Goal: Task Accomplishment & Management: Manage account settings

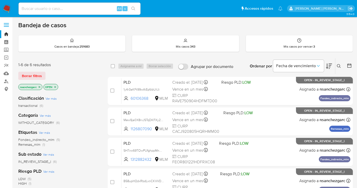
click at [337, 65] on icon at bounding box center [339, 66] width 4 height 4
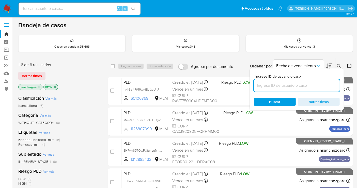
click at [269, 85] on input at bounding box center [297, 85] width 86 height 7
type input "475428397"
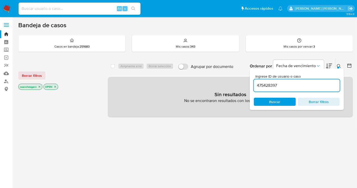
click at [40, 86] on icon "close-filter" at bounding box center [39, 86] width 3 height 3
click at [32, 8] on input at bounding box center [80, 8] width 122 height 7
paste input "475428397"
type input "475428397"
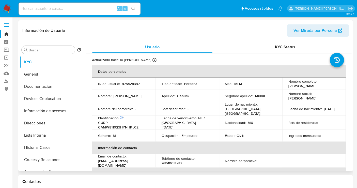
select select "10"
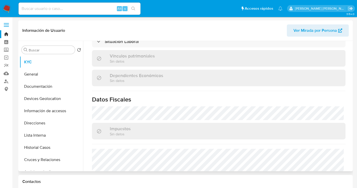
scroll to position [322, 0]
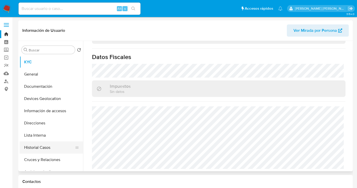
click at [41, 147] on button "Historial Casos" at bounding box center [49, 147] width 59 height 12
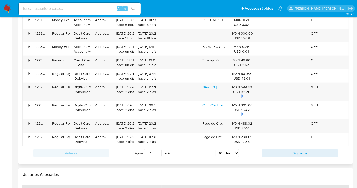
scroll to position [536, 0]
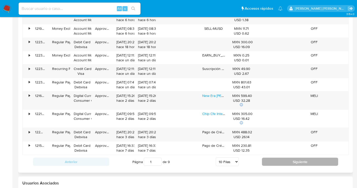
click at [301, 158] on button "Siguiente" at bounding box center [300, 162] width 76 height 8
type input "2"
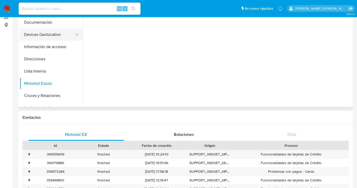
scroll to position [28, 0]
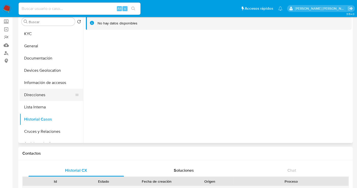
click at [43, 96] on button "Direcciones" at bounding box center [49, 95] width 59 height 12
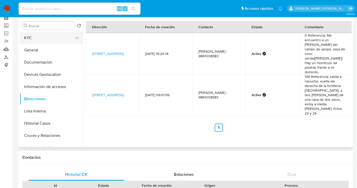
scroll to position [0, 0]
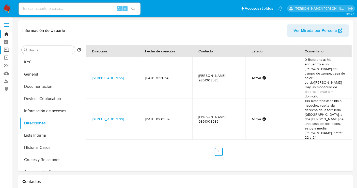
click at [5, 49] on label "Screening" at bounding box center [30, 50] width 60 height 8
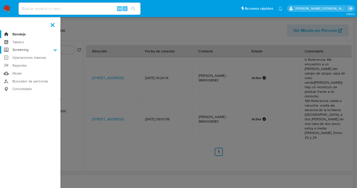
click at [0, 0] on input "Screening" at bounding box center [0, 0] width 0 height 0
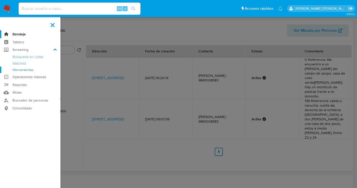
click at [25, 69] on link "Herramientas" at bounding box center [30, 70] width 60 height 6
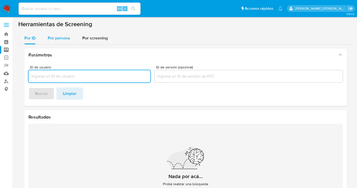
click at [70, 38] on span "Por persona" at bounding box center [59, 38] width 22 height 6
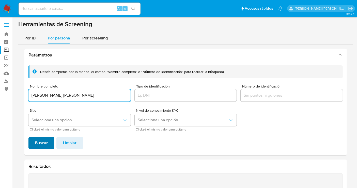
type input "VICTOR MANUEL CANCHE TREJO"
click at [43, 145] on span "Buscar" at bounding box center [41, 142] width 13 height 11
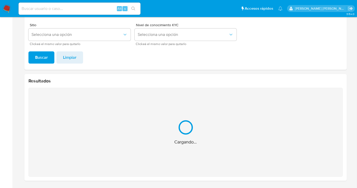
scroll to position [4, 0]
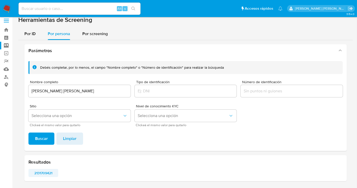
click at [47, 172] on span "2131709421" at bounding box center [43, 172] width 23 height 7
click at [78, 91] on input "VICTOR MANUEL CANCHE TREJO" at bounding box center [79, 91] width 102 height 7
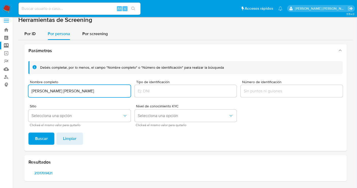
click at [78, 91] on input "VICTOR MANUEL CANCHE TREJO" at bounding box center [79, 91] width 102 height 7
type input "JUAN OMAR MORENO MEDRAN"
click at [41, 137] on span "Buscar" at bounding box center [41, 138] width 13 height 11
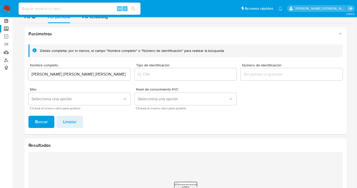
scroll to position [33, 0]
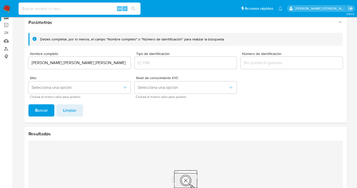
click at [33, 9] on input at bounding box center [80, 8] width 122 height 7
paste input "475428397"
type input "475428397"
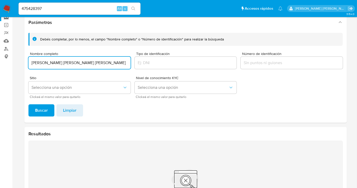
click at [53, 63] on input "JUAN OMAR MORENO MEDRAN" at bounding box center [79, 62] width 102 height 7
paste input "MANUEL ANTONIO MENDOZA CAAMAL"
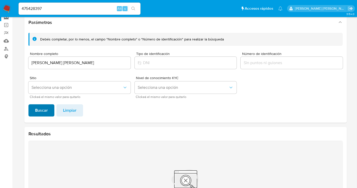
click at [43, 110] on span "Buscar" at bounding box center [41, 110] width 13 height 11
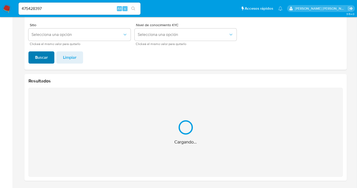
scroll to position [4, 0]
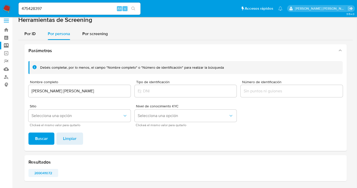
click at [42, 173] on span "269041072" at bounding box center [43, 172] width 23 height 7
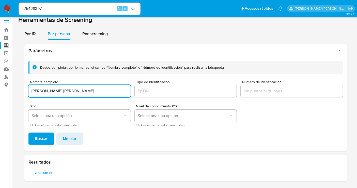
click at [58, 89] on input "MANUEL ANTONIO MENDOZA CAAMAL" at bounding box center [79, 91] width 102 height 7
click at [44, 136] on span "Buscar" at bounding box center [41, 138] width 13 height 11
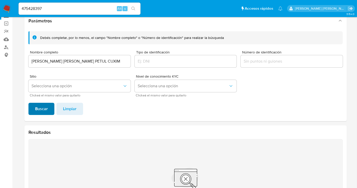
scroll to position [61, 0]
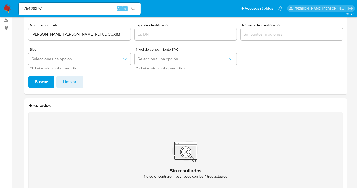
click at [47, 34] on input "NORMA BEATRIZ PETUL CUXIM" at bounding box center [79, 34] width 102 height 7
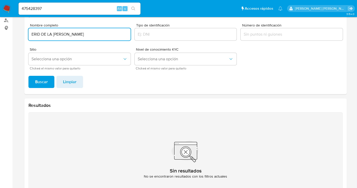
type input "ERID DE LA CRUZ MORALES"
click at [42, 83] on span "Buscar" at bounding box center [41, 81] width 13 height 11
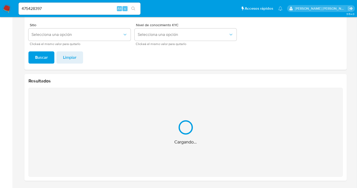
scroll to position [4, 0]
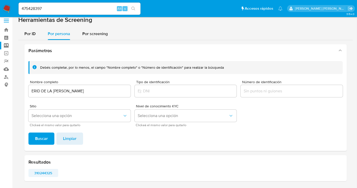
click at [42, 172] on span "310244325" at bounding box center [43, 172] width 23 height 7
click at [32, 8] on input "475428397" at bounding box center [80, 8] width 122 height 7
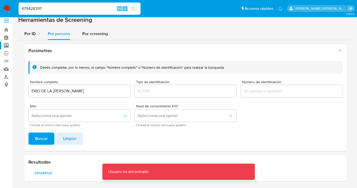
click at [49, 11] on input "475428397" at bounding box center [80, 8] width 122 height 7
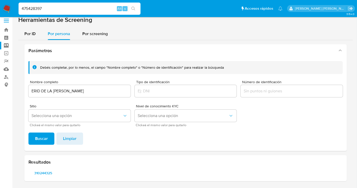
type input "475428397"
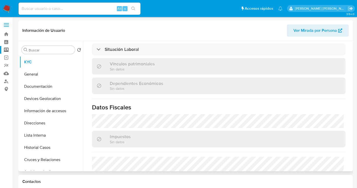
scroll to position [320, 0]
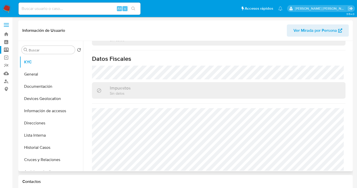
select select "10"
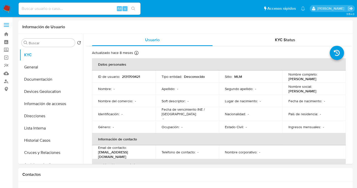
select select "10"
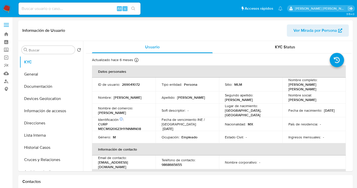
select select "10"
click at [131, 85] on p "269041072" at bounding box center [131, 84] width 18 height 5
copy p "269041072"
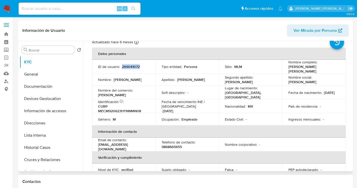
scroll to position [11, 0]
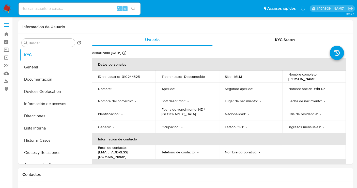
select select "10"
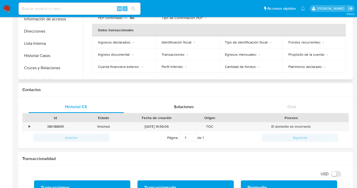
scroll to position [169, 0]
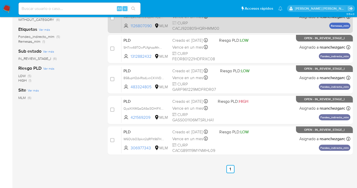
scroll to position [46, 0]
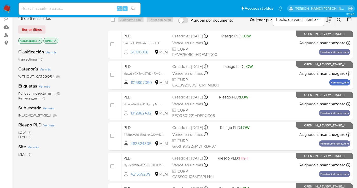
click at [337, 18] on icon at bounding box center [339, 20] width 4 height 4
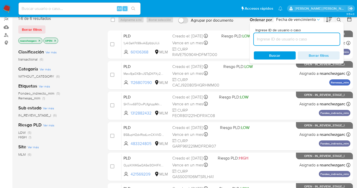
click at [270, 40] on input at bounding box center [297, 39] width 86 height 7
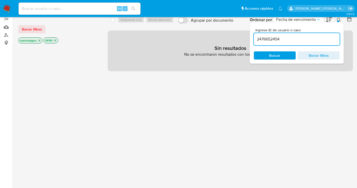
click at [292, 40] on input "2476652454" at bounding box center [297, 39] width 86 height 7
type input "2476652454"
click at [38, 40] on icon "close-filter" at bounding box center [39, 40] width 3 height 3
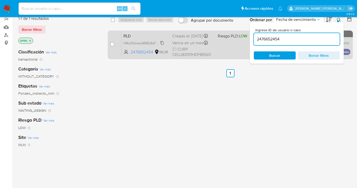
click at [161, 45] on span "HMuZXzkieioSE8ZzEaTCy4NS" at bounding box center [144, 43] width 42 height 6
drag, startPoint x: 113, startPoint y: 42, endPoint x: 118, endPoint y: 42, distance: 4.8
click at [113, 42] on input "checkbox" at bounding box center [112, 44] width 4 height 4
checkbox input "true"
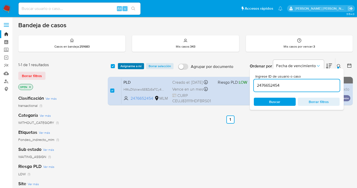
click at [129, 66] on span "Asignarme a mí" at bounding box center [130, 66] width 21 height 5
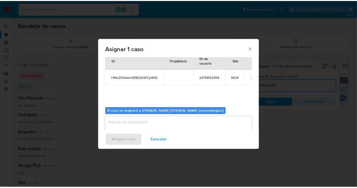
scroll to position [26, 0]
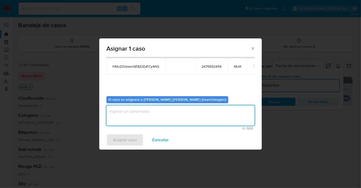
click at [124, 114] on textarea "assign-modal" at bounding box center [180, 115] width 148 height 20
type textarea "nesg"
click at [128, 138] on span "Asignar caso" at bounding box center [125, 139] width 24 height 11
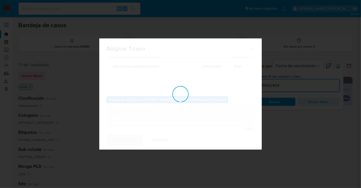
checkbox input "false"
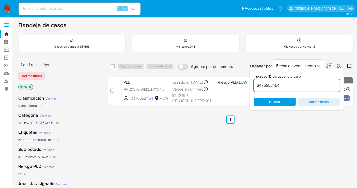
click at [336, 67] on button at bounding box center [339, 66] width 8 height 6
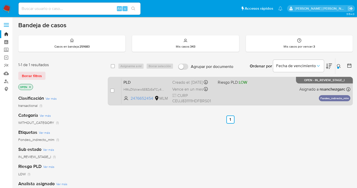
click at [180, 85] on div "Creado el: 12/07/2025 Creado el: 12/07/2025 02:05:15" at bounding box center [192, 83] width 41 height 6
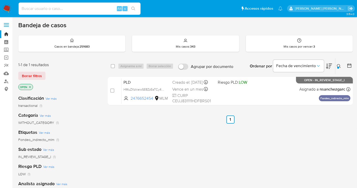
click at [35, 10] on input at bounding box center [80, 8] width 122 height 7
paste input "2447049508"
type input "2447049508"
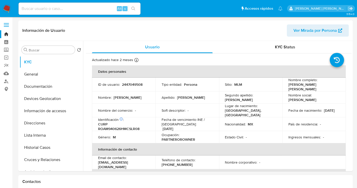
select select "10"
click at [40, 146] on button "Historial Casos" at bounding box center [49, 147] width 59 height 12
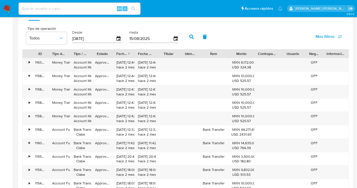
scroll to position [508, 0]
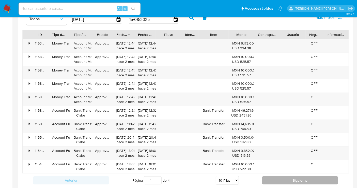
click at [292, 180] on button "Siguiente" at bounding box center [300, 180] width 76 height 8
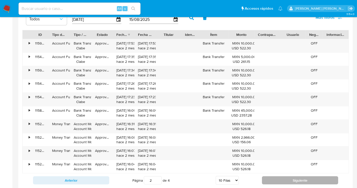
click at [295, 179] on button "Siguiente" at bounding box center [300, 180] width 76 height 8
type input "3"
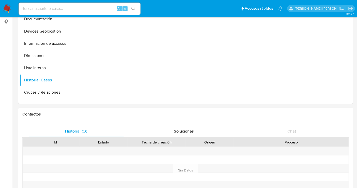
scroll to position [0, 0]
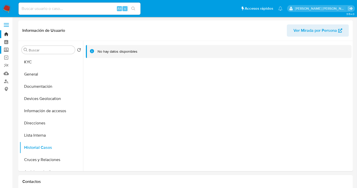
click at [5, 49] on label "Screening" at bounding box center [30, 50] width 60 height 8
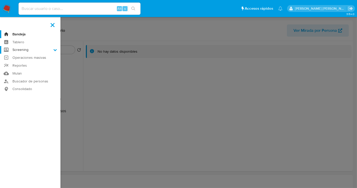
click at [0, 0] on input "Screening" at bounding box center [0, 0] width 0 height 0
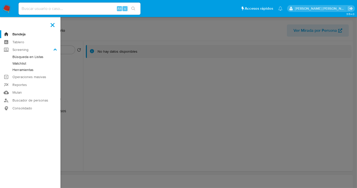
click at [25, 71] on link "Herramientas" at bounding box center [30, 70] width 60 height 6
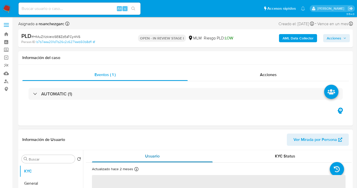
scroll to position [56, 0]
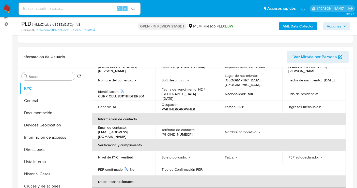
select select "10"
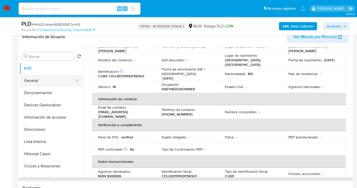
click at [34, 77] on button "General" at bounding box center [49, 80] width 59 height 12
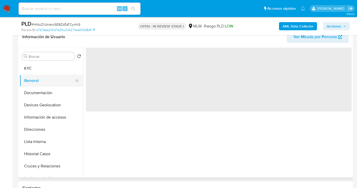
scroll to position [0, 0]
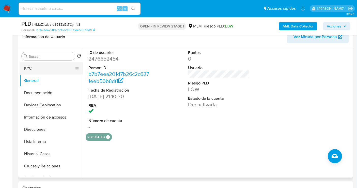
click at [35, 70] on button "KYC" at bounding box center [49, 68] width 59 height 12
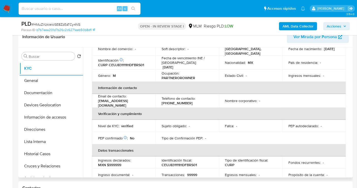
scroll to position [85, 0]
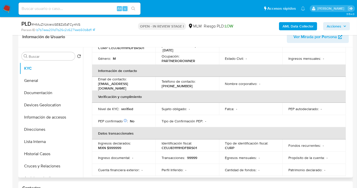
drag, startPoint x: 352, startPoint y: 95, endPoint x: 353, endPoint y: 101, distance: 5.7
click at [353, 101] on div "Buscar Volver al orden por defecto KYC General Documentación Devices Geolocatio…" at bounding box center [185, 112] width 335 height 130
drag, startPoint x: 352, startPoint y: 98, endPoint x: 352, endPoint y: 102, distance: 4.3
click at [352, 102] on div "Buscar Volver al orden por defecto KYC General Documentación Devices Geolocatio…" at bounding box center [185, 112] width 335 height 130
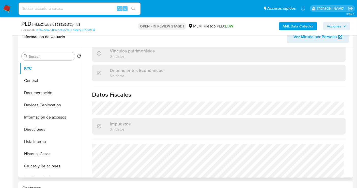
scroll to position [321, 0]
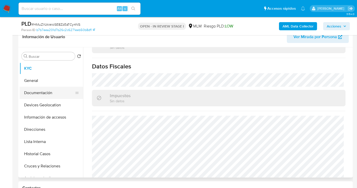
click at [40, 94] on button "Documentación" at bounding box center [49, 93] width 59 height 12
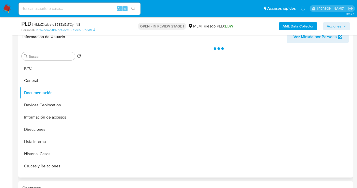
scroll to position [0, 0]
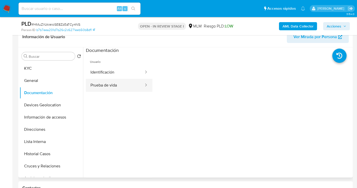
click at [94, 84] on button "Prueba de vida" at bounding box center [115, 85] width 58 height 13
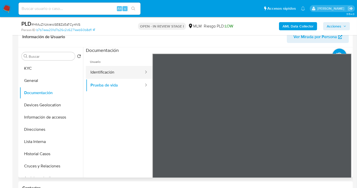
click at [111, 70] on button "Identificación" at bounding box center [115, 72] width 58 height 13
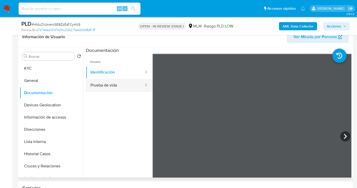
click at [110, 82] on button "Prueba de vida" at bounding box center [115, 85] width 58 height 13
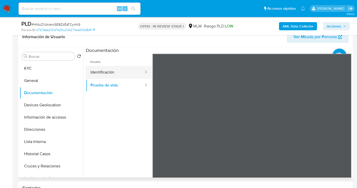
click at [123, 74] on button "Identificación" at bounding box center [115, 72] width 58 height 13
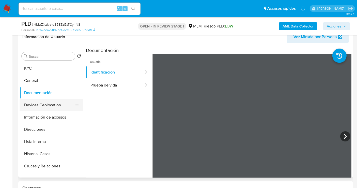
click at [39, 106] on button "Devices Geolocation" at bounding box center [49, 105] width 59 height 12
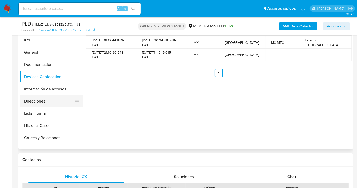
scroll to position [56, 0]
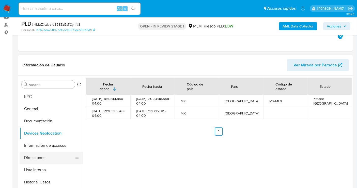
click at [35, 159] on button "Direcciones" at bounding box center [49, 157] width 59 height 12
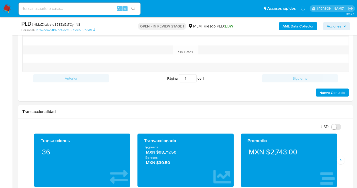
scroll to position [339, 0]
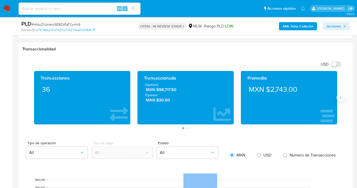
click at [342, 98] on icon "Siguiente" at bounding box center [341, 98] width 4 height 4
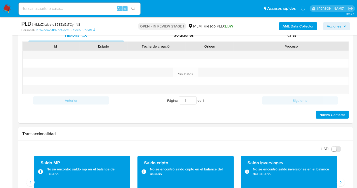
scroll to position [113, 0]
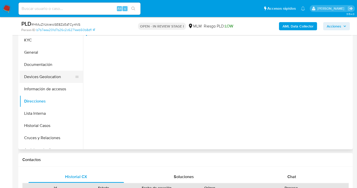
click at [39, 78] on button "Devices Geolocation" at bounding box center [49, 77] width 59 height 12
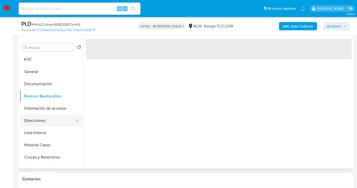
scroll to position [85, 0]
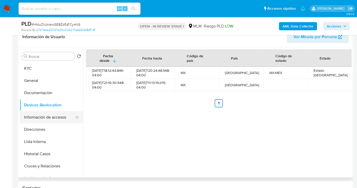
click at [31, 113] on button "Información de accesos" at bounding box center [49, 117] width 59 height 12
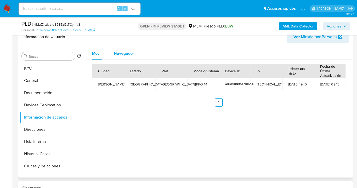
click at [127, 51] on span "Navegador" at bounding box center [124, 53] width 20 height 6
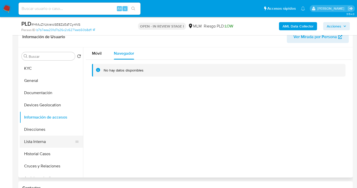
click at [36, 143] on button "Lista Interna" at bounding box center [49, 141] width 59 height 12
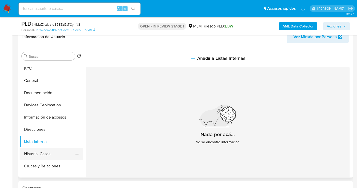
click at [41, 153] on button "Historial Casos" at bounding box center [49, 154] width 59 height 12
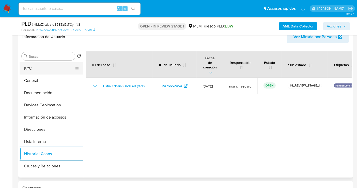
click at [30, 69] on button "KYC" at bounding box center [49, 68] width 59 height 12
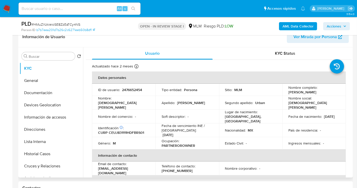
drag, startPoint x: 336, startPoint y: 92, endPoint x: 286, endPoint y: 92, distance: 50.6
click at [286, 92] on td "Nombre completo : Jesus Eduardo Ceballos Urban" at bounding box center [314, 90] width 64 height 12
copy p "Jesus Eduardo Ceballos Urban"
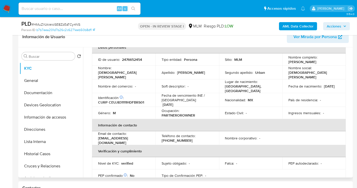
scroll to position [0, 0]
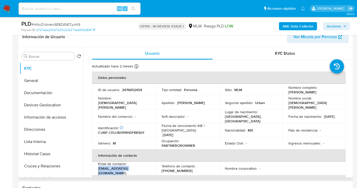
drag, startPoint x: 145, startPoint y: 167, endPoint x: 95, endPoint y: 168, distance: 49.8
click at [95, 168] on td "Email de contacto : jesusceballos115@gmail.com" at bounding box center [124, 168] width 64 height 14
copy p "jesusceballos115@gmail.com"
drag, startPoint x: 183, startPoint y: 166, endPoint x: 160, endPoint y: 168, distance: 24.0
click at [160, 168] on td "Teléfono de contacto : (55) 62175101" at bounding box center [187, 168] width 64 height 14
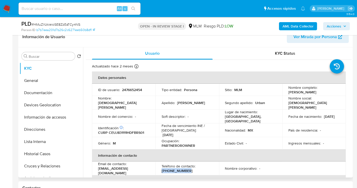
copy p "(55) 62175101"
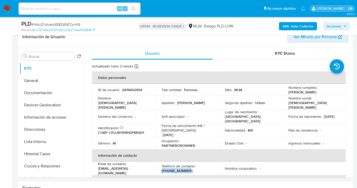
click at [4, 6] on img at bounding box center [7, 8] width 9 height 9
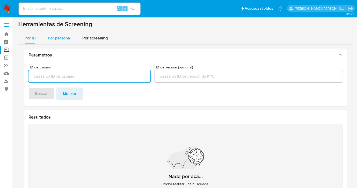
click at [61, 37] on span "Por persona" at bounding box center [59, 38] width 22 height 6
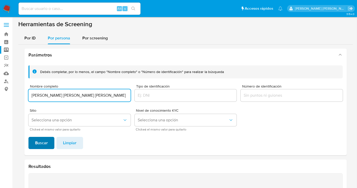
type input "[PERSON_NAME] [PERSON_NAME] [PERSON_NAME]"
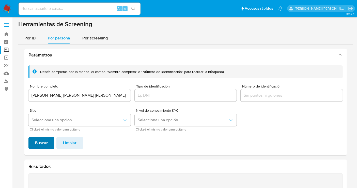
click at [38, 141] on span "Buscar" at bounding box center [41, 142] width 13 height 11
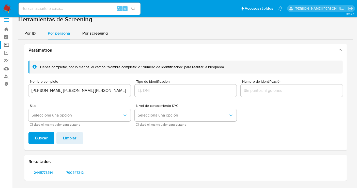
scroll to position [4, 0]
click at [50, 172] on span "2445778514" at bounding box center [43, 172] width 23 height 7
click at [78, 174] on span "790547312" at bounding box center [75, 172] width 23 height 7
click at [74, 172] on span "790547312" at bounding box center [75, 172] width 23 height 7
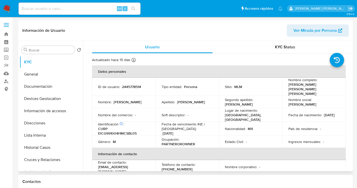
select select "10"
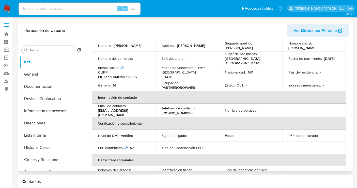
scroll to position [28, 0]
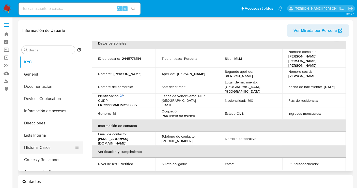
click at [42, 146] on button "Historial Casos" at bounding box center [49, 147] width 59 height 12
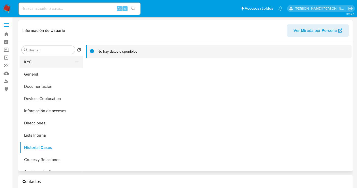
click at [30, 66] on button "KYC" at bounding box center [49, 62] width 59 height 12
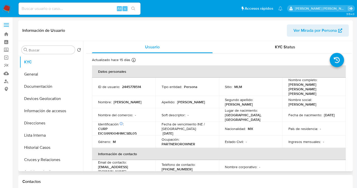
click at [129, 85] on p "2445778514" at bounding box center [131, 86] width 19 height 5
copy p "2445778514"
select select "10"
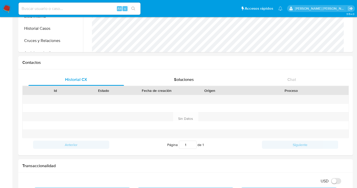
scroll to position [169, 0]
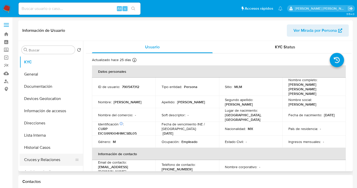
select select "10"
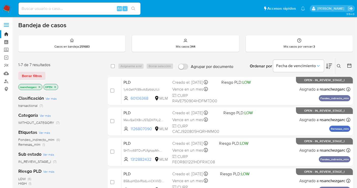
click at [338, 66] on icon at bounding box center [339, 66] width 4 height 4
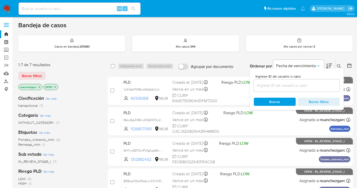
click at [259, 85] on input at bounding box center [297, 85] width 86 height 7
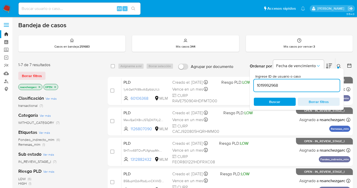
type input "1019992968"
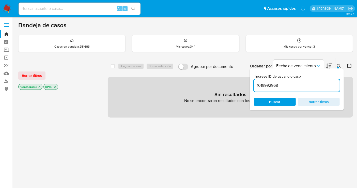
click at [40, 86] on icon "close-filter" at bounding box center [40, 87] width 2 height 2
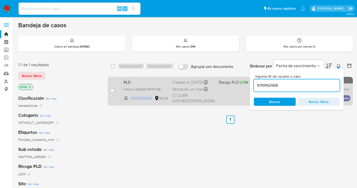
drag, startPoint x: 161, startPoint y: 93, endPoint x: 165, endPoint y: 101, distance: 9.2
click at [162, 92] on span "Hi6Qmm4559W73fF1PH9BZhAt" at bounding box center [145, 89] width 44 height 6
click at [112, 90] on input "checkbox" at bounding box center [112, 90] width 4 height 4
checkbox input "true"
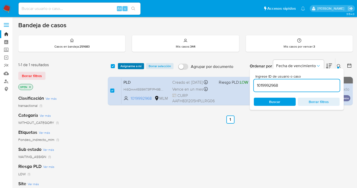
click at [133, 66] on span "Asignarme a mí" at bounding box center [130, 66] width 21 height 5
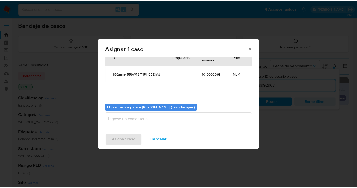
scroll to position [26, 0]
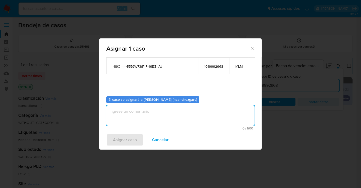
click at [114, 114] on textarea "assign-modal" at bounding box center [180, 115] width 148 height 20
type textarea "nesg"
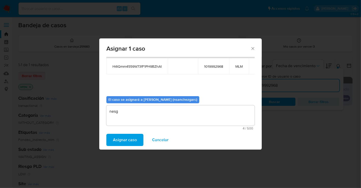
click at [120, 138] on span "Asignar caso" at bounding box center [125, 139] width 24 height 11
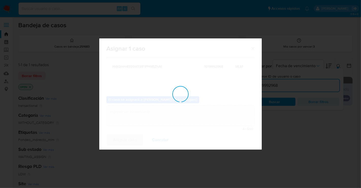
checkbox input "false"
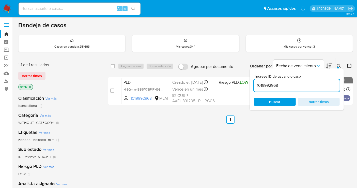
click at [336, 64] on button at bounding box center [339, 66] width 8 height 6
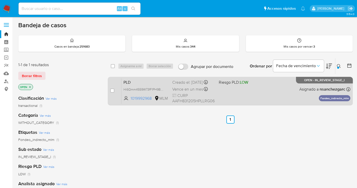
click at [179, 85] on div "Creado el: 12/07/2025 Creado el: 12/07/2025 02:09:13" at bounding box center [193, 83] width 42 height 6
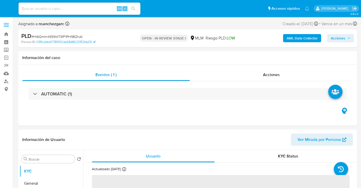
select select "10"
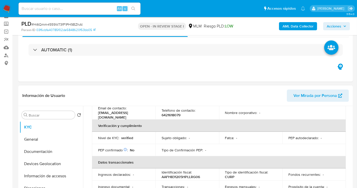
scroll to position [85, 0]
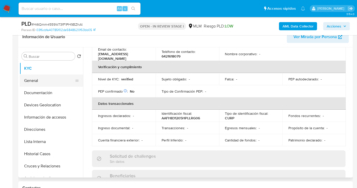
click at [43, 80] on button "General" at bounding box center [49, 80] width 59 height 12
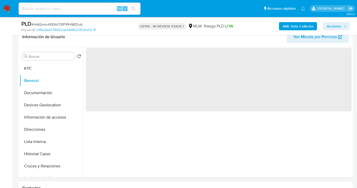
scroll to position [0, 0]
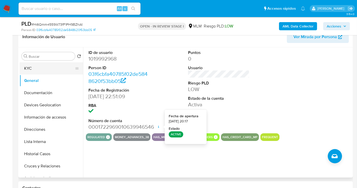
click at [28, 68] on button "KYC" at bounding box center [49, 68] width 59 height 12
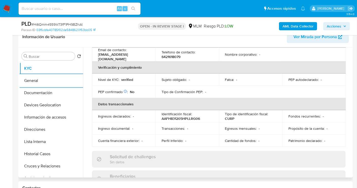
scroll to position [113, 0]
drag, startPoint x: 352, startPoint y: 96, endPoint x: 351, endPoint y: 99, distance: 2.8
click at [351, 99] on div "Buscar Volver al orden por defecto KYC General Documentación Devices Geolocatio…" at bounding box center [185, 112] width 335 height 130
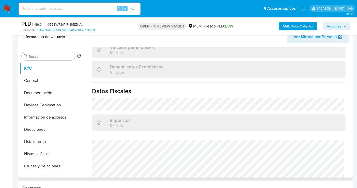
scroll to position [321, 0]
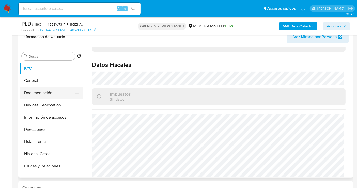
click at [39, 88] on button "Documentación" at bounding box center [49, 93] width 59 height 12
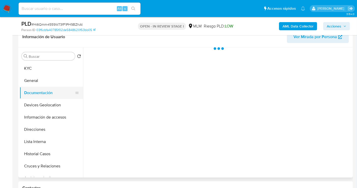
scroll to position [0, 0]
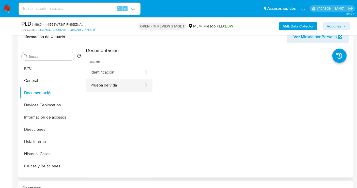
click at [125, 87] on button "Prueba de vida" at bounding box center [115, 85] width 58 height 13
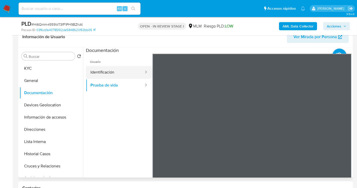
click at [107, 71] on button "Identificación" at bounding box center [115, 72] width 58 height 13
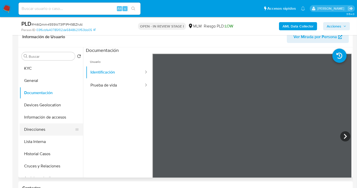
click at [37, 129] on button "Direcciones" at bounding box center [49, 129] width 59 height 12
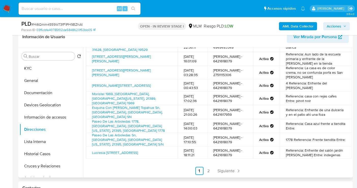
scroll to position [78, 0]
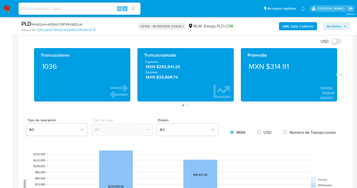
scroll to position [310, 0]
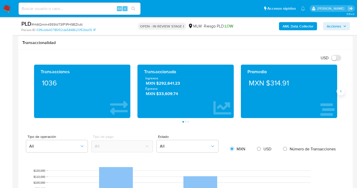
click at [340, 94] on button "Siguiente" at bounding box center [341, 91] width 8 height 8
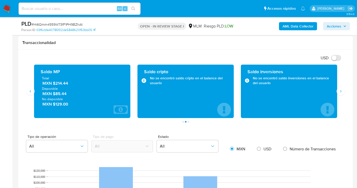
click at [59, 83] on span "MXN $214.44" at bounding box center [82, 84] width 80 height 6
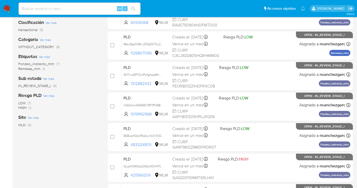
scroll to position [85, 0]
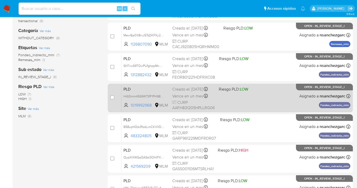
click at [187, 92] on div "Creado el: 12/07/2025 Creado el: 12/07/2025 02:09:13" at bounding box center [193, 89] width 42 height 6
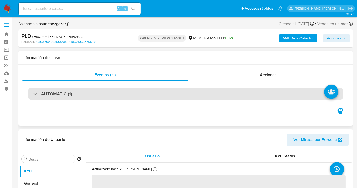
select select "10"
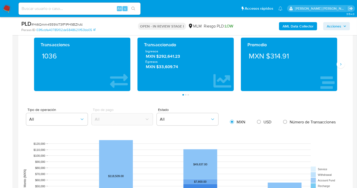
scroll to position [339, 0]
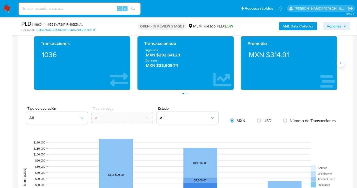
click at [339, 64] on button "Siguiente" at bounding box center [341, 63] width 8 height 8
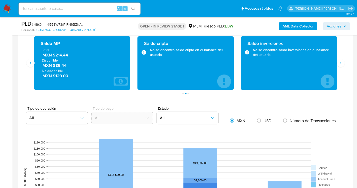
click at [62, 54] on span "MXN $214.44" at bounding box center [82, 55] width 80 height 6
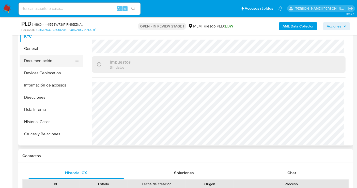
scroll to position [85, 0]
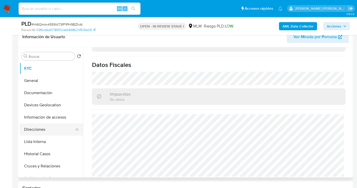
click at [39, 129] on button "Direcciones" at bounding box center [49, 129] width 59 height 12
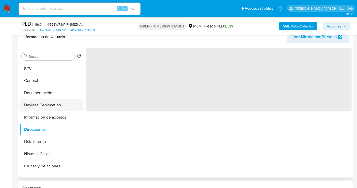
click at [46, 106] on button "Devices Geolocation" at bounding box center [49, 105] width 59 height 12
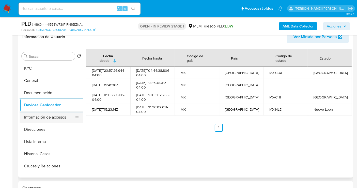
click at [49, 117] on button "Información de accesos" at bounding box center [49, 117] width 59 height 12
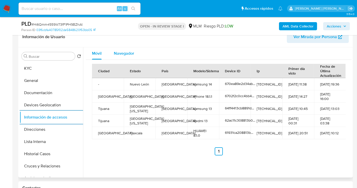
click at [132, 53] on span "Navegador" at bounding box center [124, 53] width 20 height 6
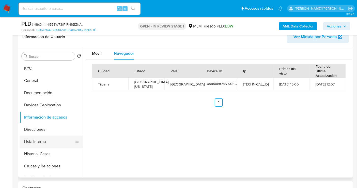
click at [30, 139] on button "Lista Interna" at bounding box center [49, 141] width 59 height 12
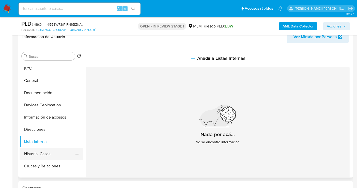
click at [38, 155] on button "Historial Casos" at bounding box center [49, 154] width 59 height 12
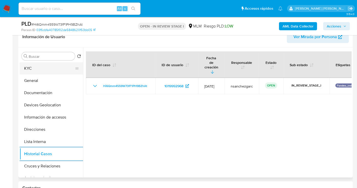
click at [34, 68] on button "KYC" at bounding box center [49, 68] width 59 height 12
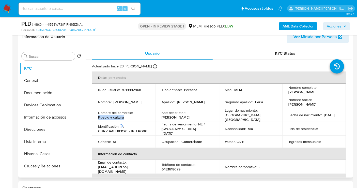
drag, startPoint x: 124, startPoint y: 118, endPoint x: 92, endPoint y: 117, distance: 31.8
click at [92, 117] on td "Nombre del comercio : Pueblo y cultura" at bounding box center [124, 115] width 64 height 14
copy p "Pueblo y cultura"
drag, startPoint x: 143, startPoint y: 168, endPoint x: 96, endPoint y: 168, distance: 47.0
click at [96, 168] on td "Email de contacto : [EMAIL_ADDRESS][DOMAIN_NAME]" at bounding box center [124, 167] width 64 height 14
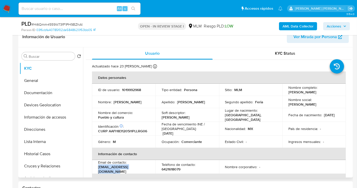
copy p "[EMAIL_ADDRESS][DOMAIN_NAME]"
click at [175, 168] on p "6421618079" at bounding box center [171, 169] width 19 height 5
copy p "6421618079"
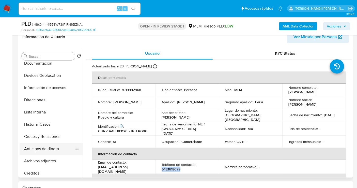
scroll to position [56, 0]
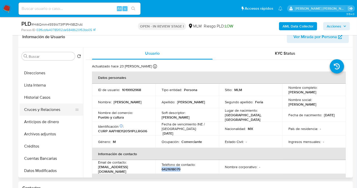
click at [43, 111] on button "Cruces y Relaciones" at bounding box center [49, 109] width 59 height 12
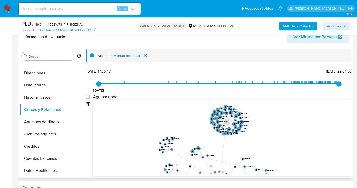
drag, startPoint x: 327, startPoint y: 122, endPoint x: 291, endPoint y: 157, distance: 49.6
click at [291, 157] on icon "phone-92bd9b323f78924e4e52d6fbc8f9f90f  user-1019992968  1019992968 person-03…" at bounding box center [222, 137] width 258 height 74
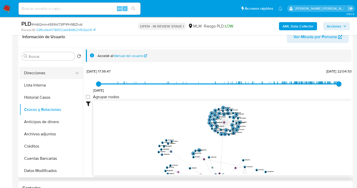
click at [36, 73] on button "Direcciones" at bounding box center [49, 73] width 59 height 12
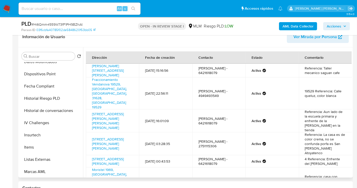
scroll to position [197, 0]
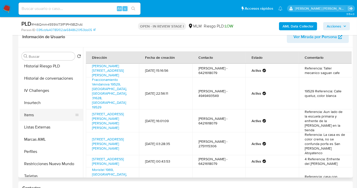
click at [35, 117] on button "Items" at bounding box center [49, 115] width 59 height 12
